Goal: Download file/media

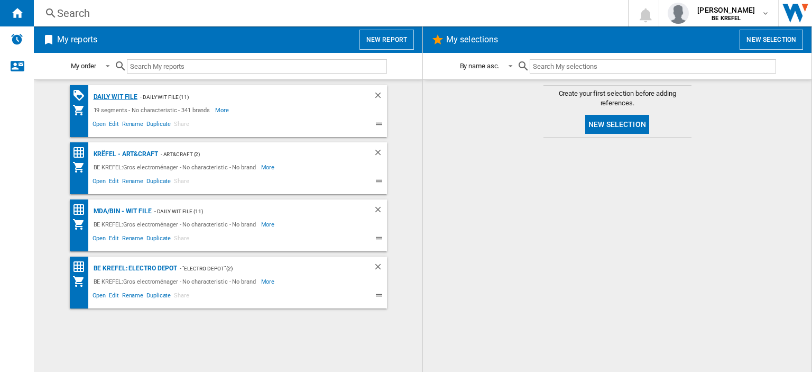
click at [106, 96] on div "Daily WIT file" at bounding box center [114, 96] width 47 height 13
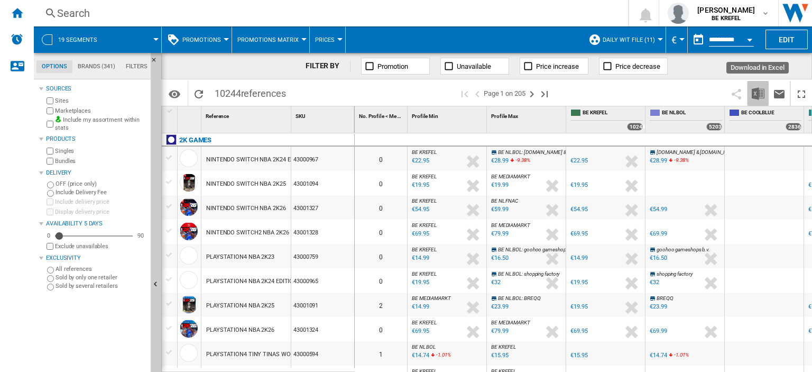
click at [755, 94] on img "Download in Excel" at bounding box center [758, 93] width 13 height 13
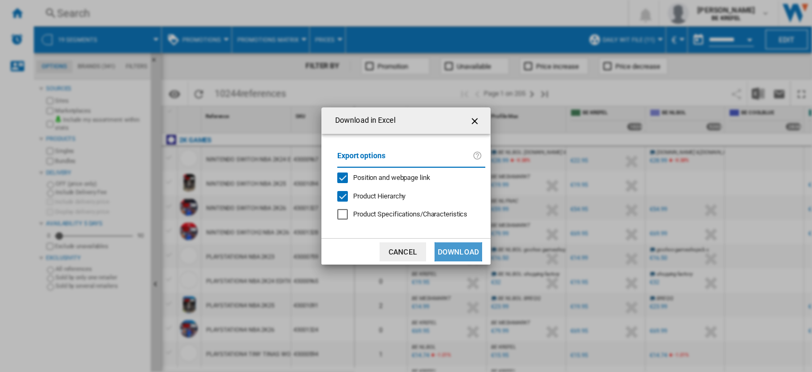
click at [458, 249] on button "Download" at bounding box center [459, 251] width 48 height 19
